Goal: Task Accomplishment & Management: Manage account settings

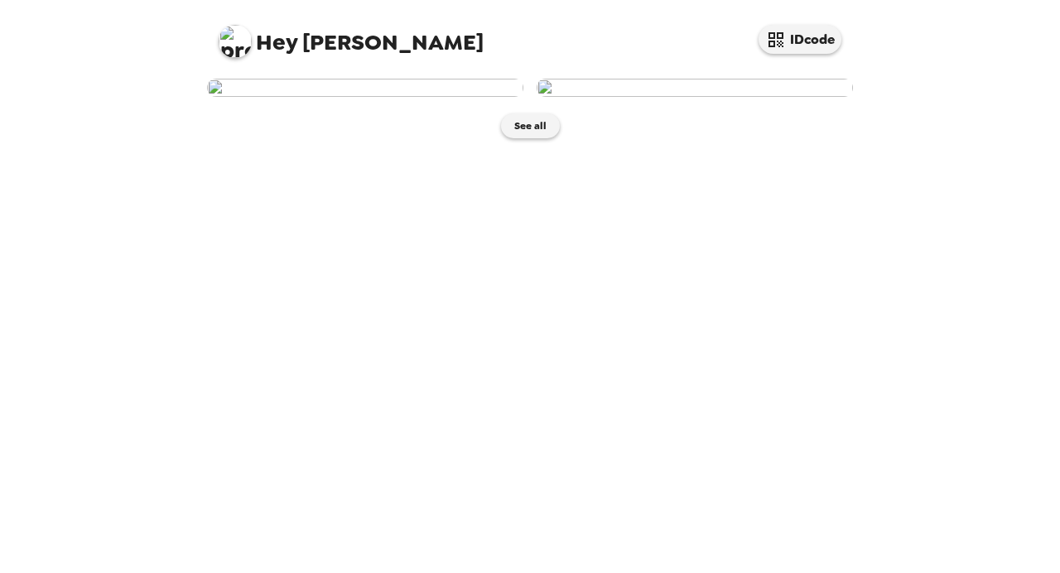
click at [385, 97] on img at bounding box center [365, 88] width 316 height 18
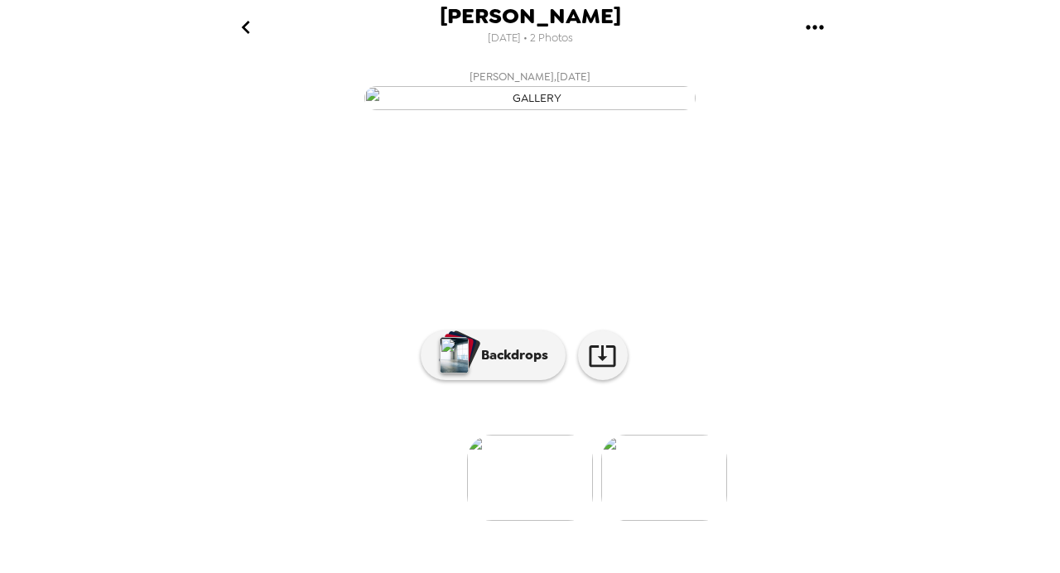
scroll to position [1, 0]
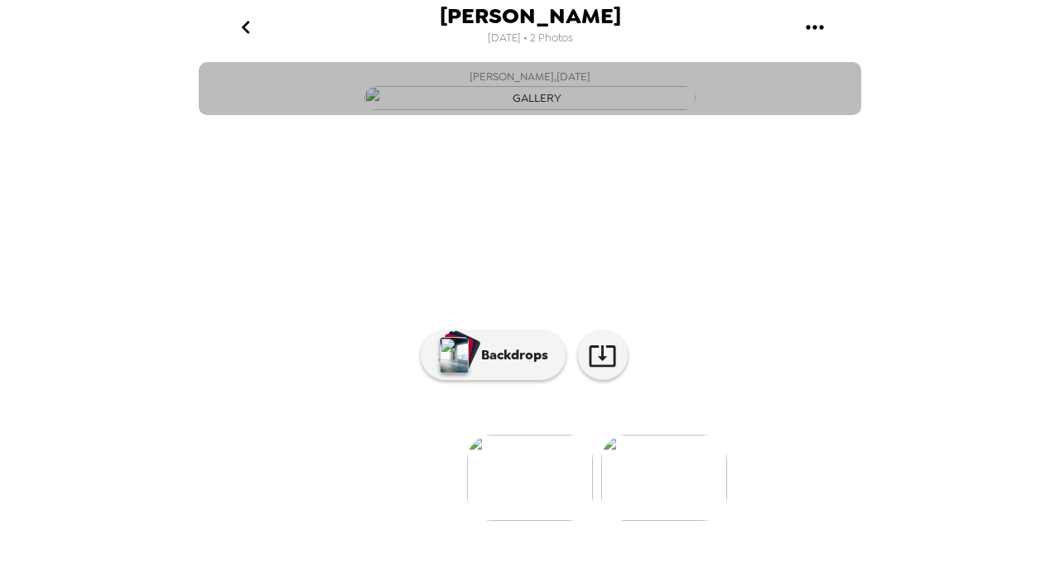
click at [520, 110] on img "button" at bounding box center [530, 98] width 331 height 24
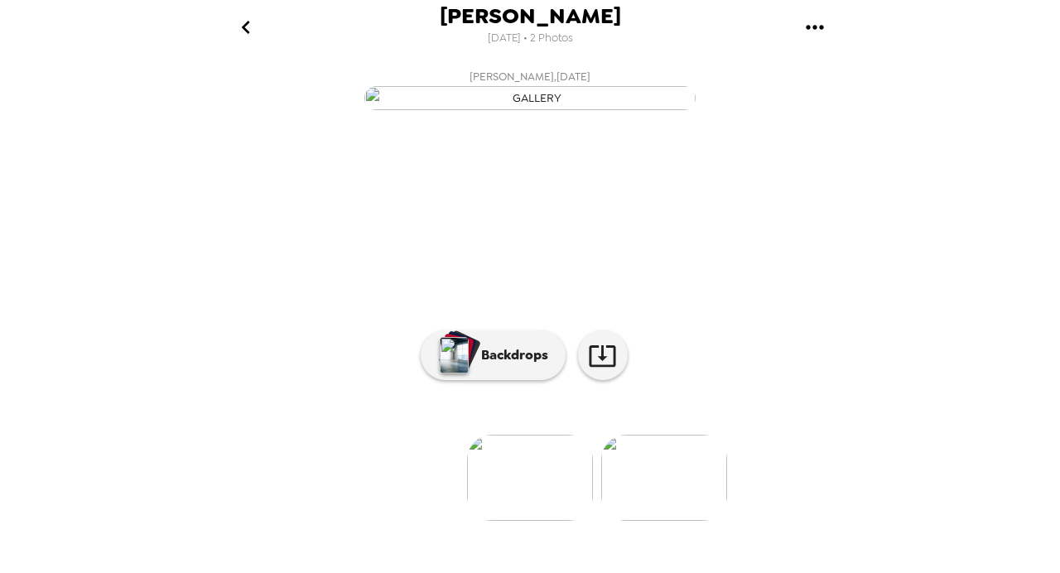
scroll to position [131, 0]
click at [559, 514] on img at bounding box center [530, 478] width 126 height 86
click at [623, 514] on img at bounding box center [664, 478] width 126 height 86
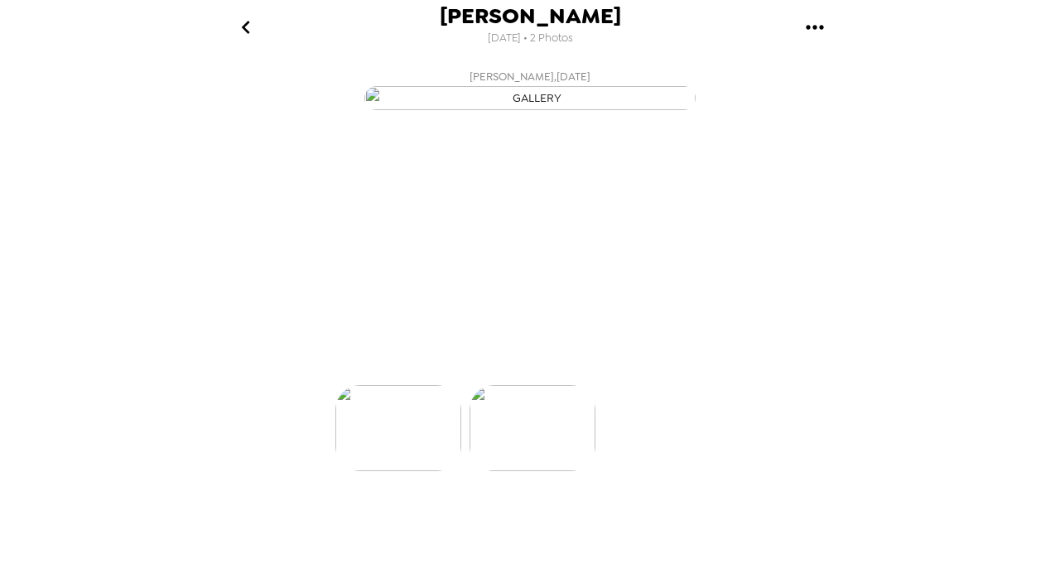
scroll to position [0, 133]
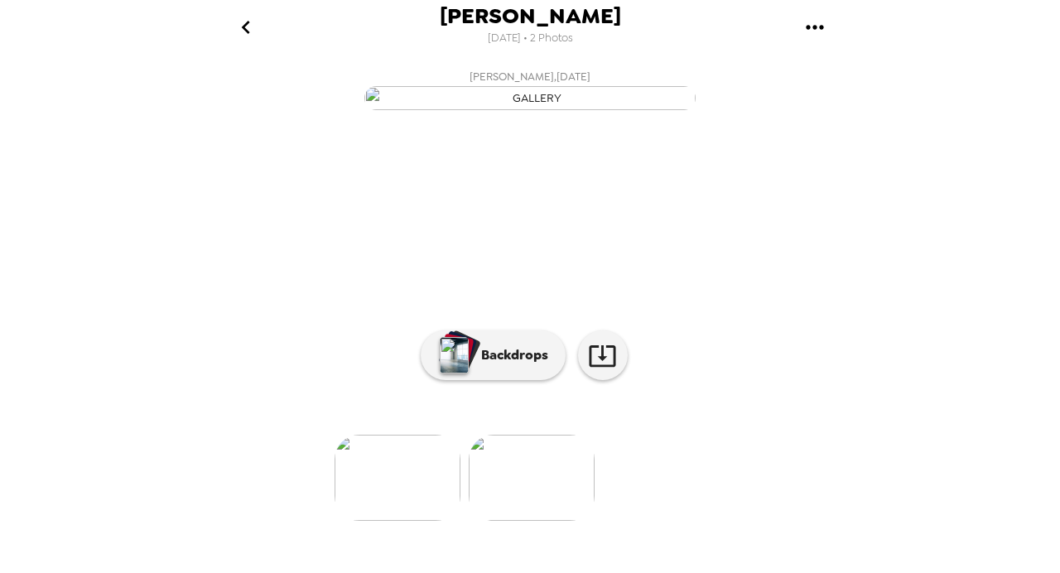
click at [430, 521] on img at bounding box center [398, 478] width 126 height 86
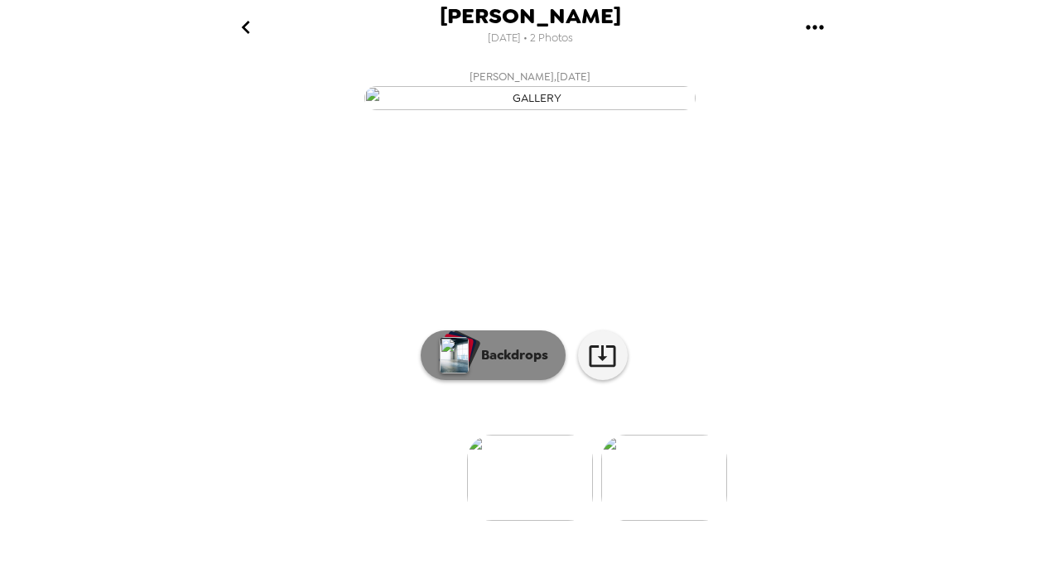
click at [498, 365] on p "Backdrops" at bounding box center [510, 355] width 75 height 20
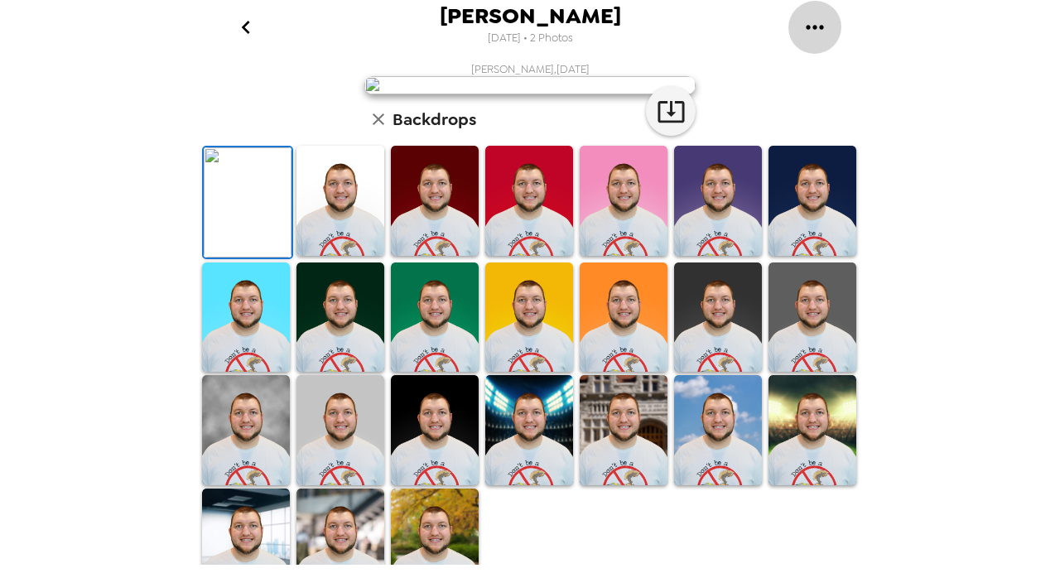
click at [814, 26] on icon "gallery menu" at bounding box center [814, 27] width 17 height 4
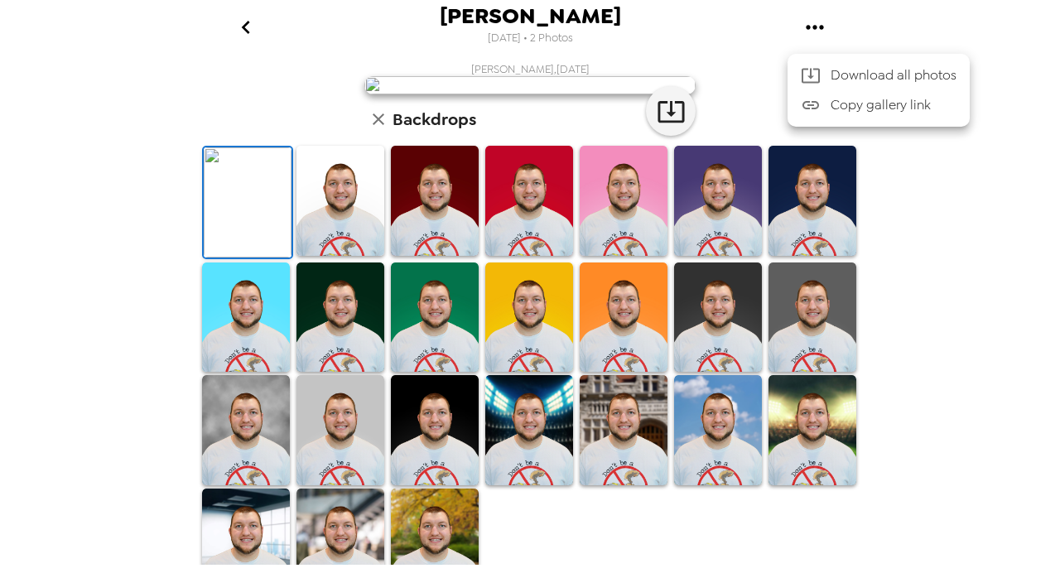
click at [792, 440] on div at bounding box center [530, 286] width 1060 height 573
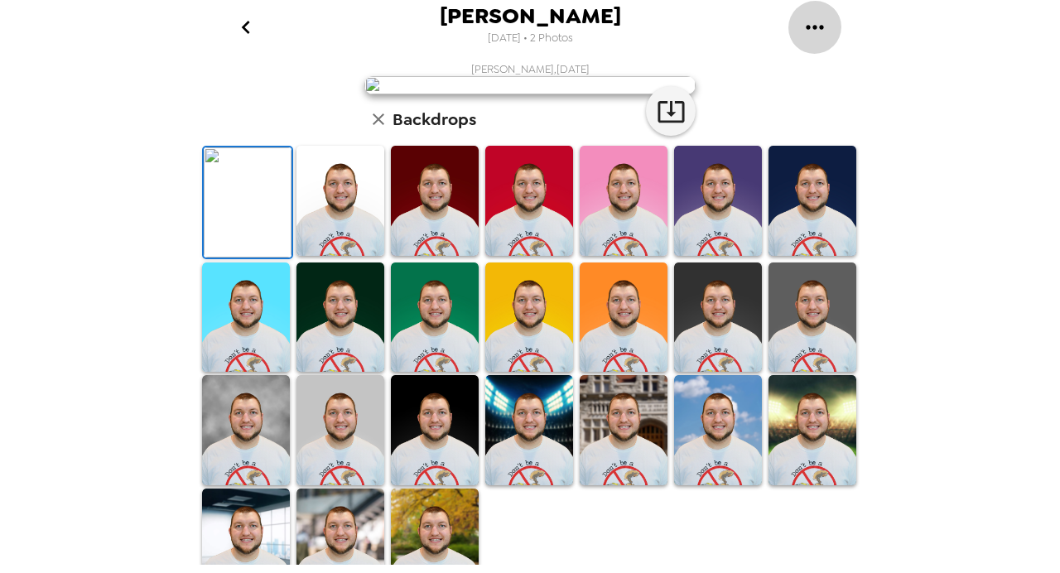
click at [815, 36] on icon "gallery menu" at bounding box center [815, 27] width 27 height 27
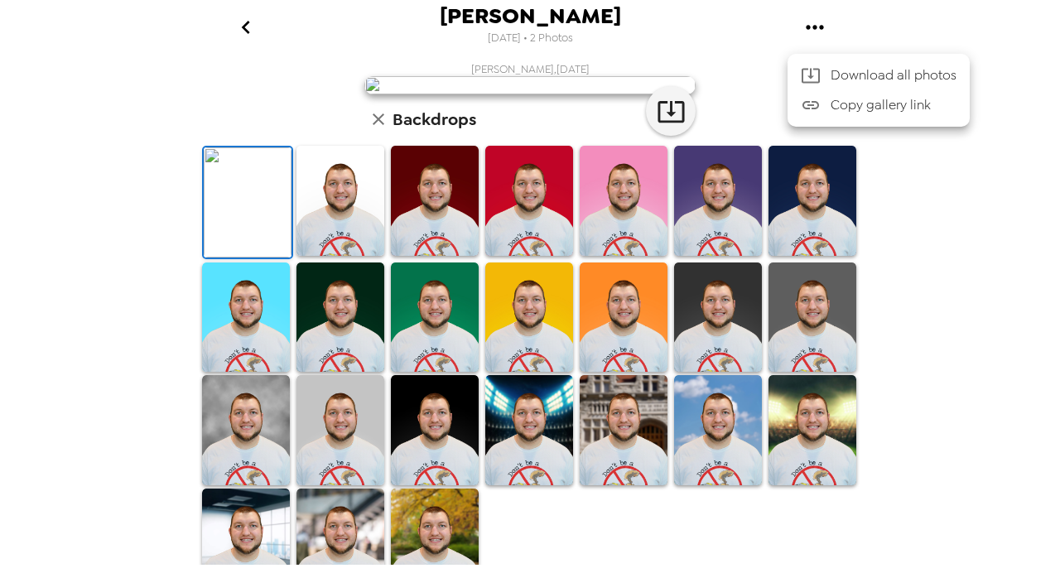
click at [785, 170] on div at bounding box center [530, 286] width 1060 height 573
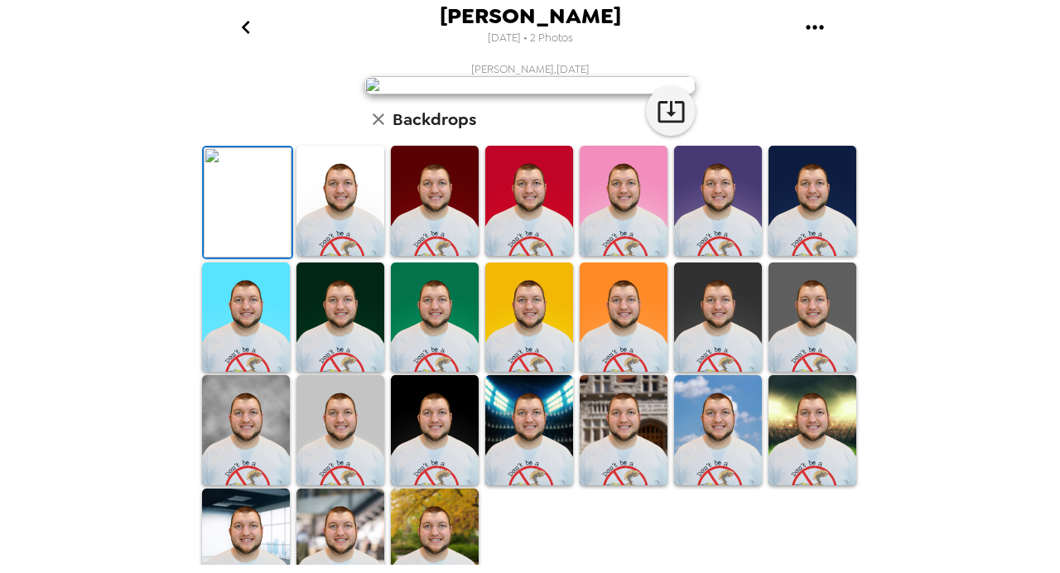
scroll to position [91, 0]
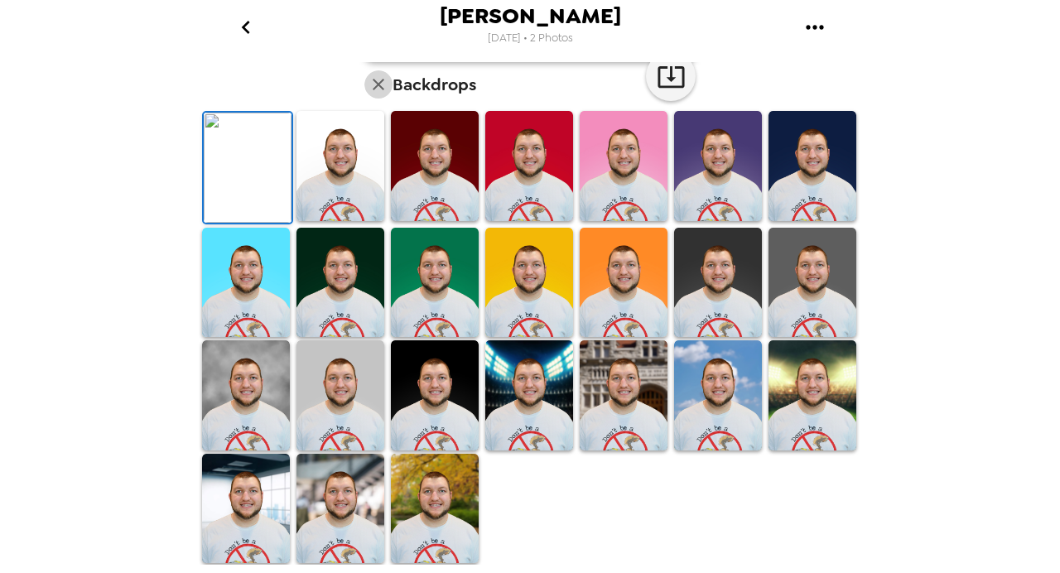
click at [381, 90] on icon "button" at bounding box center [379, 85] width 12 height 12
click at [248, 31] on icon "go back" at bounding box center [245, 27] width 8 height 13
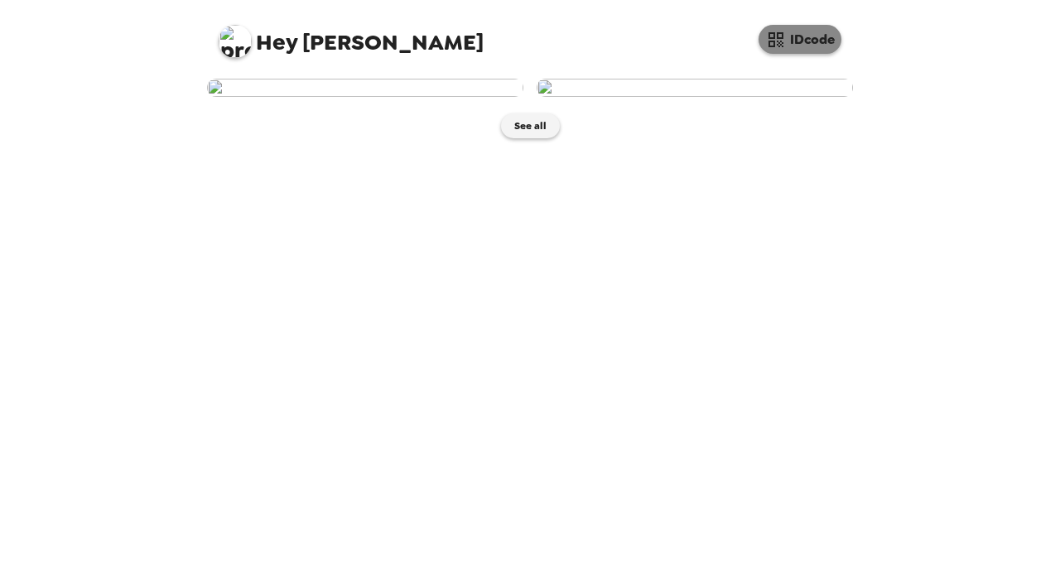
click at [795, 36] on button "IDcode" at bounding box center [800, 39] width 83 height 29
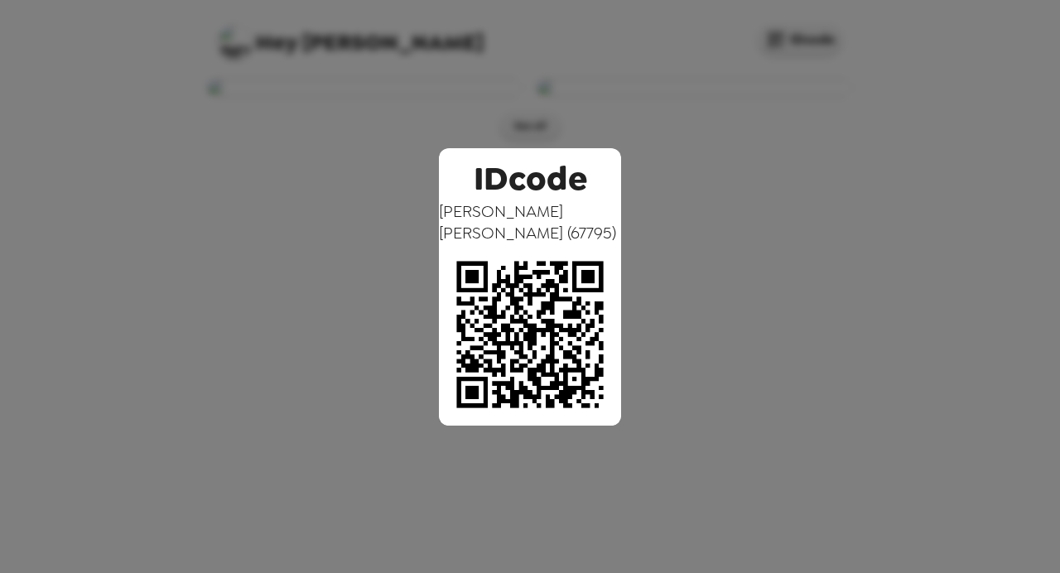
click at [882, 186] on div "IDcode Peter Sadler ( 67795 )" at bounding box center [530, 286] width 1060 height 573
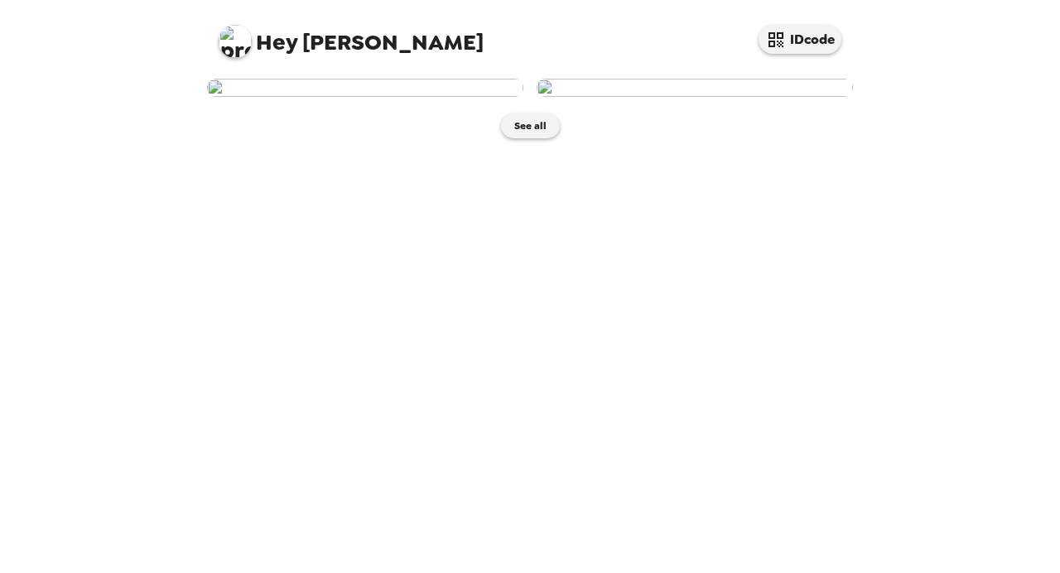
click at [242, 47] on img at bounding box center [235, 41] width 33 height 33
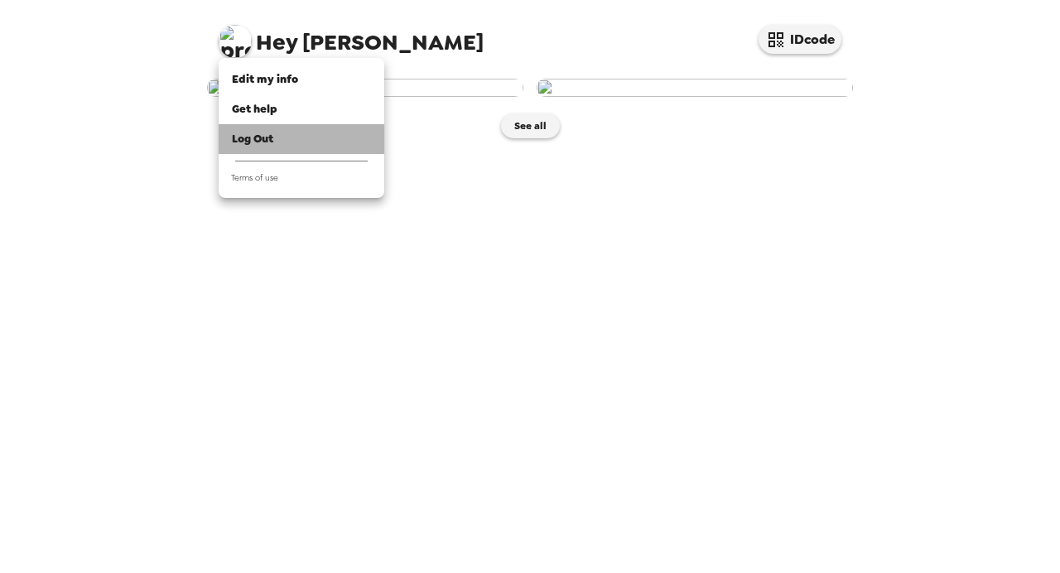
click at [259, 141] on span "Log Out" at bounding box center [252, 139] width 41 height 14
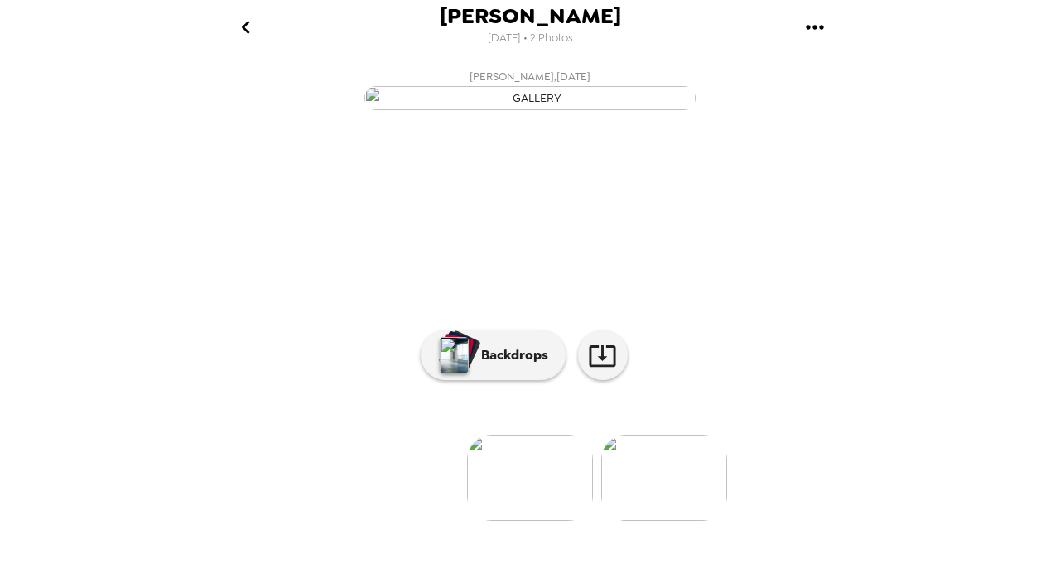
scroll to position [131, 0]
click at [593, 370] on icon at bounding box center [602, 355] width 29 height 29
click at [819, 25] on icon "gallery menu" at bounding box center [815, 27] width 27 height 27
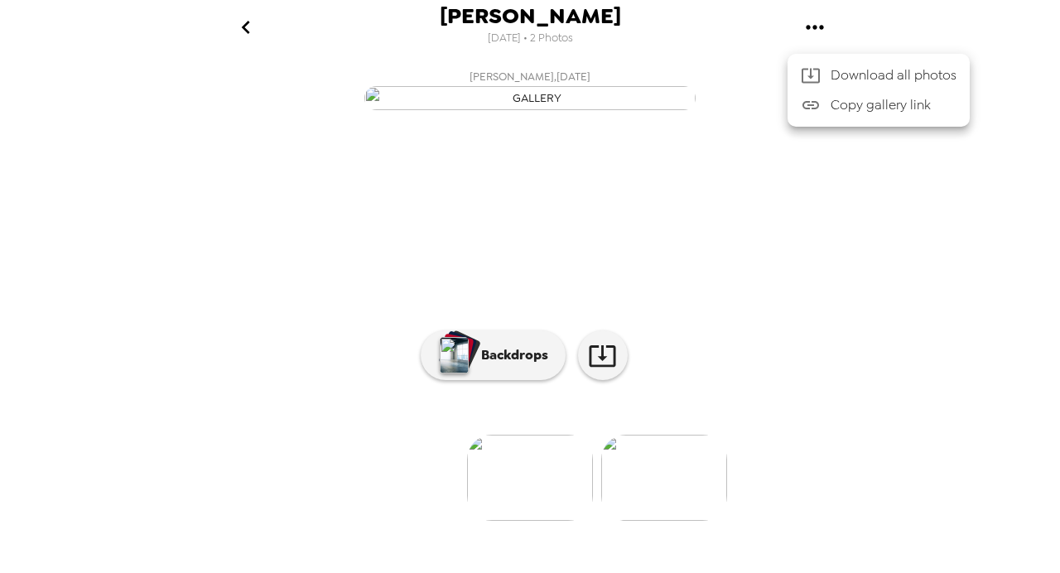
click at [247, 31] on div at bounding box center [530, 286] width 1060 height 573
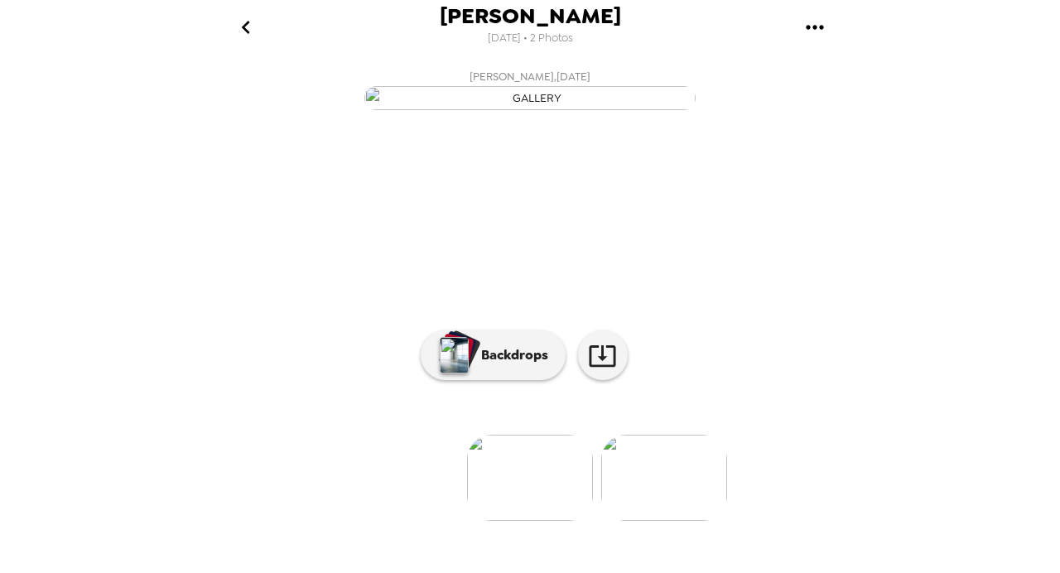
click at [248, 31] on icon "go back" at bounding box center [245, 27] width 8 height 13
